Goal: Answer question/provide support: Answer question/provide support

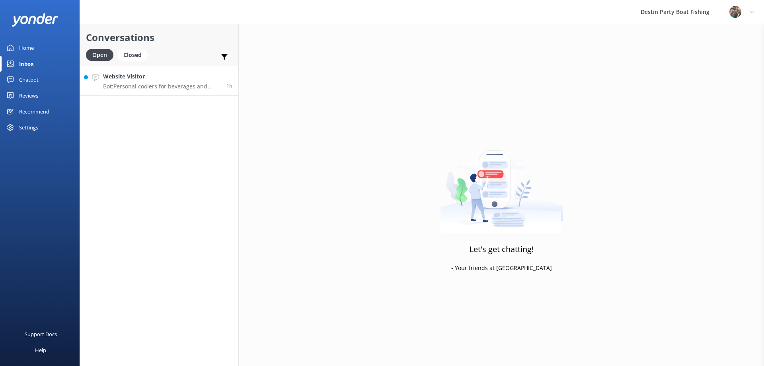
click at [166, 84] on p "Bot: Personal coolers for beverages and food are accepted on the boat, but larg…" at bounding box center [161, 86] width 117 height 7
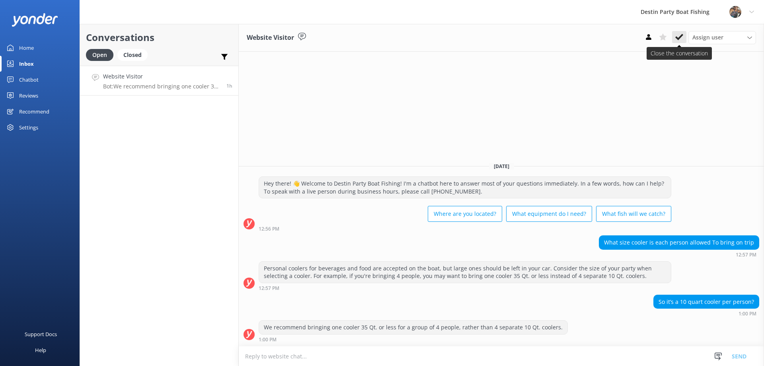
click at [683, 38] on button at bounding box center [679, 37] width 14 height 12
